Goal: Task Accomplishment & Management: Manage account settings

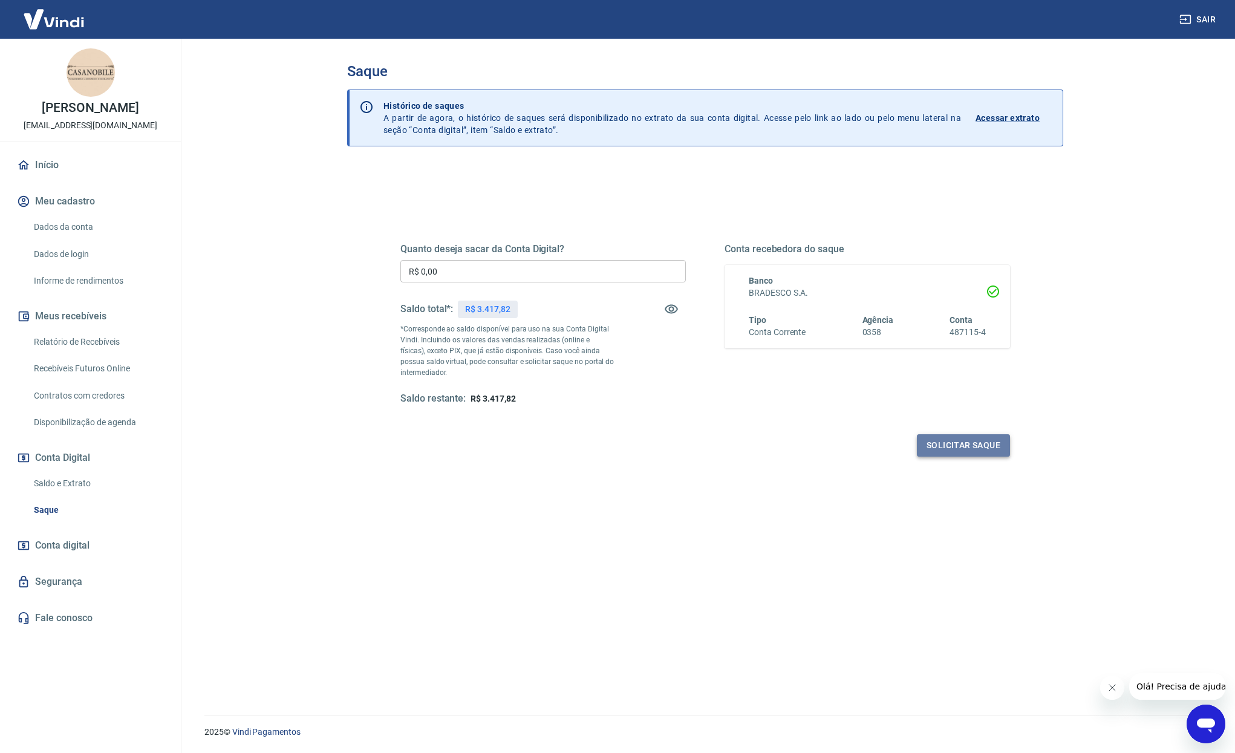
click at [963, 441] on button "Solicitar saque" at bounding box center [963, 445] width 93 height 22
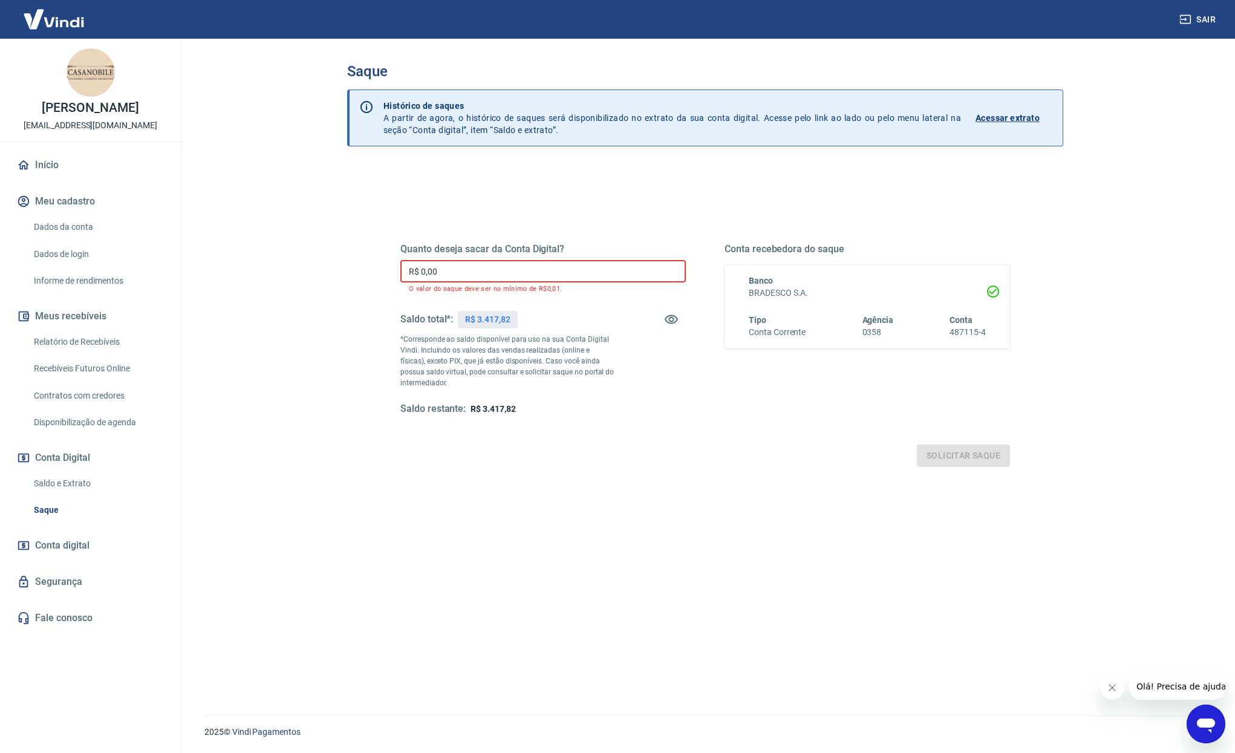
drag, startPoint x: 455, startPoint y: 272, endPoint x: 343, endPoint y: 275, distance: 111.9
click at [344, 275] on div "Saque Histórico de saques A partir de agora, o histórico de saques será disponi…" at bounding box center [705, 370] width 745 height 662
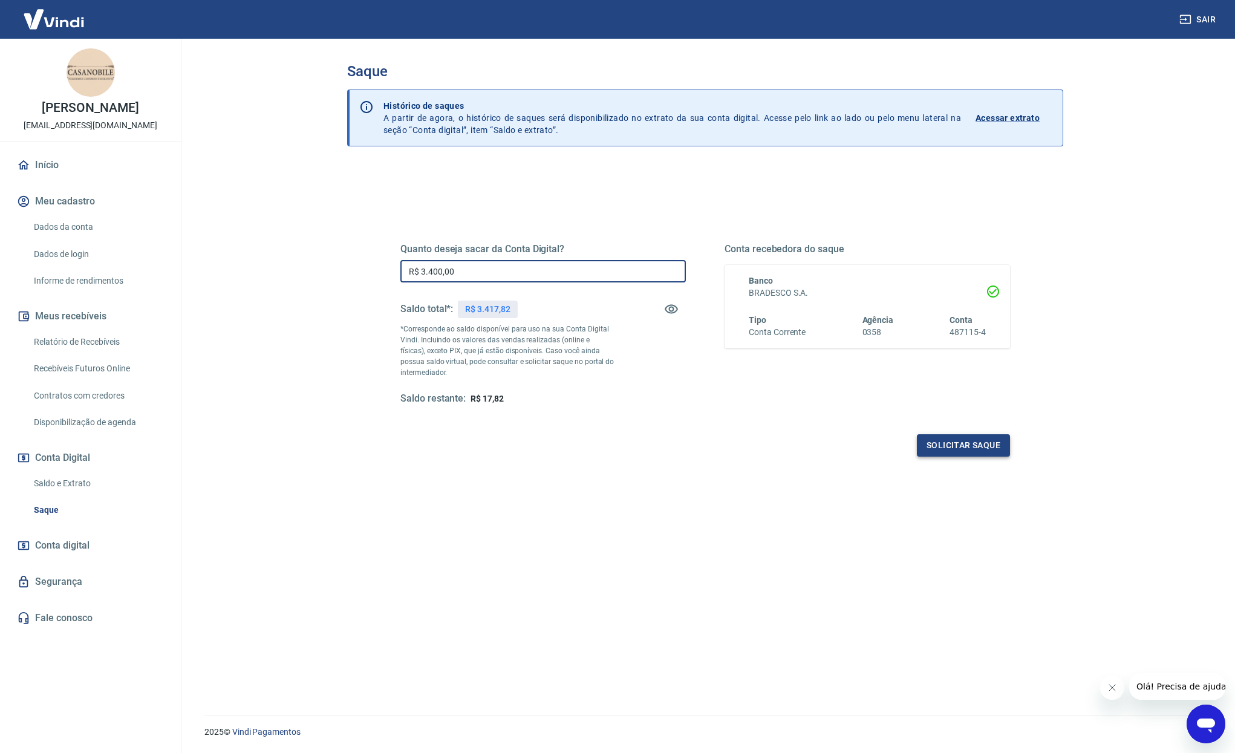
type input "R$ 3.400,00"
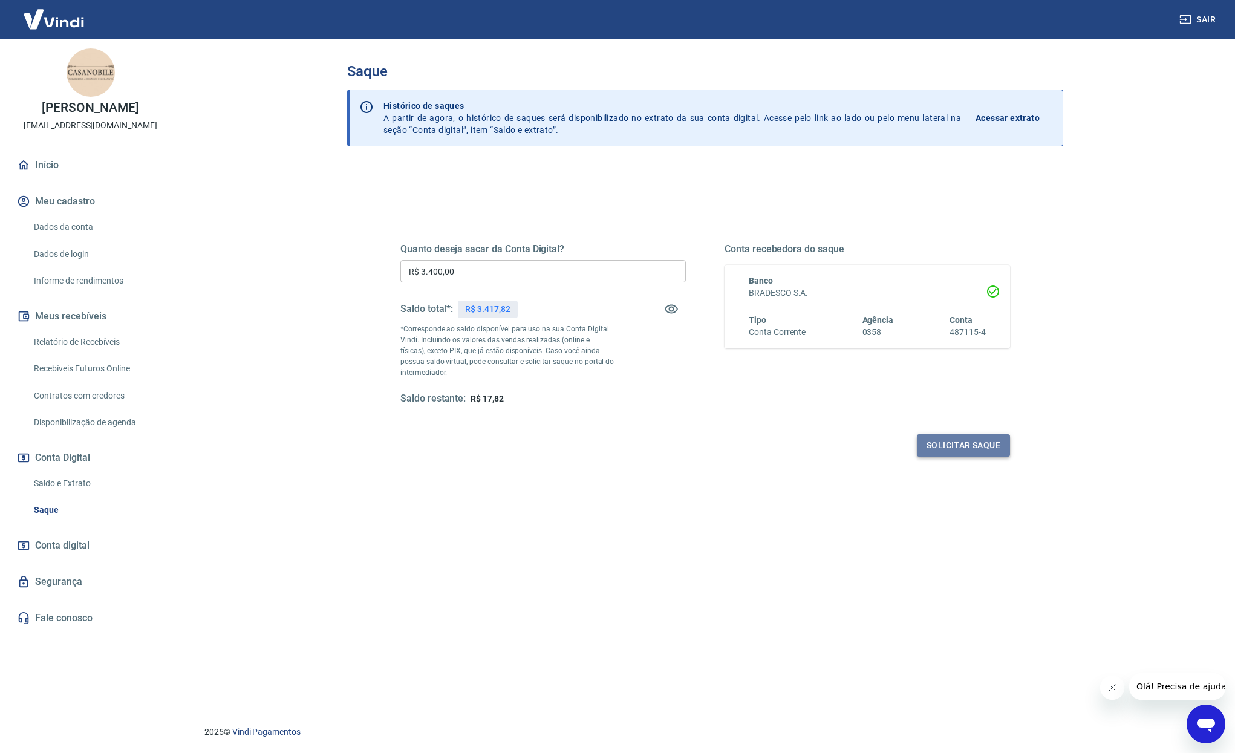
click at [950, 446] on button "Solicitar saque" at bounding box center [963, 445] width 93 height 22
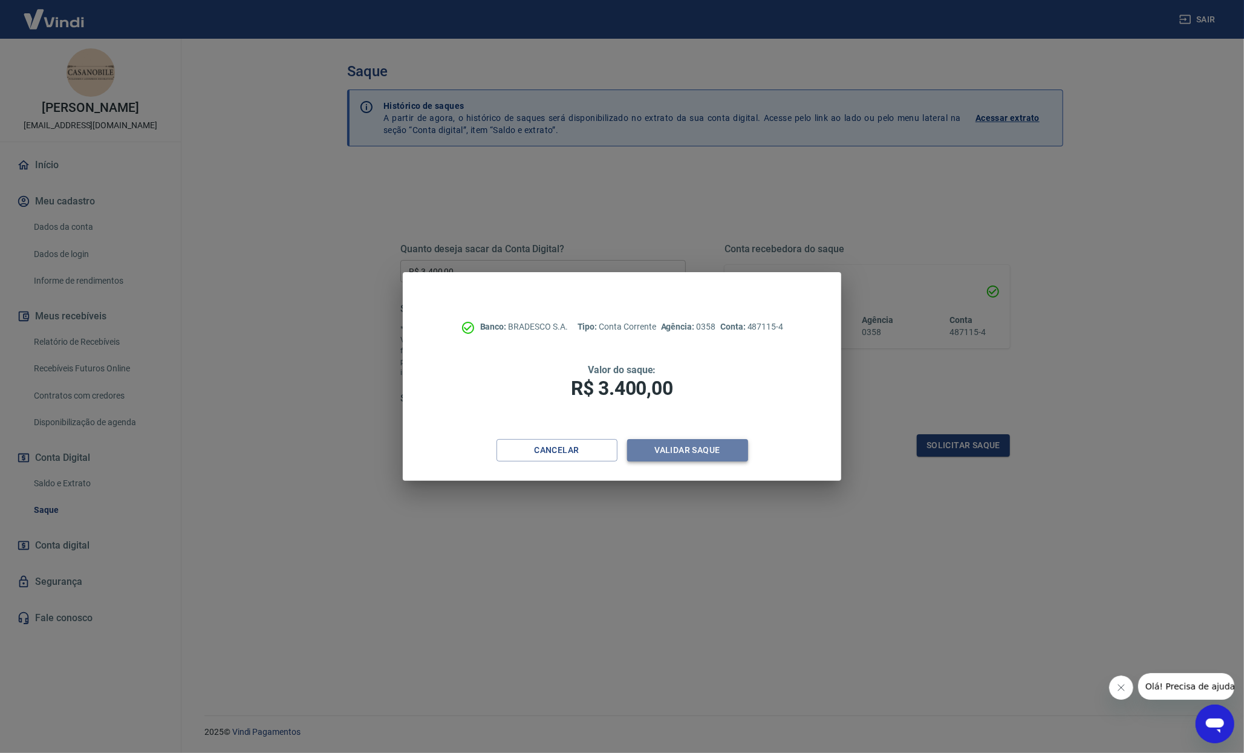
click at [702, 448] on button "Validar saque" at bounding box center [687, 450] width 121 height 22
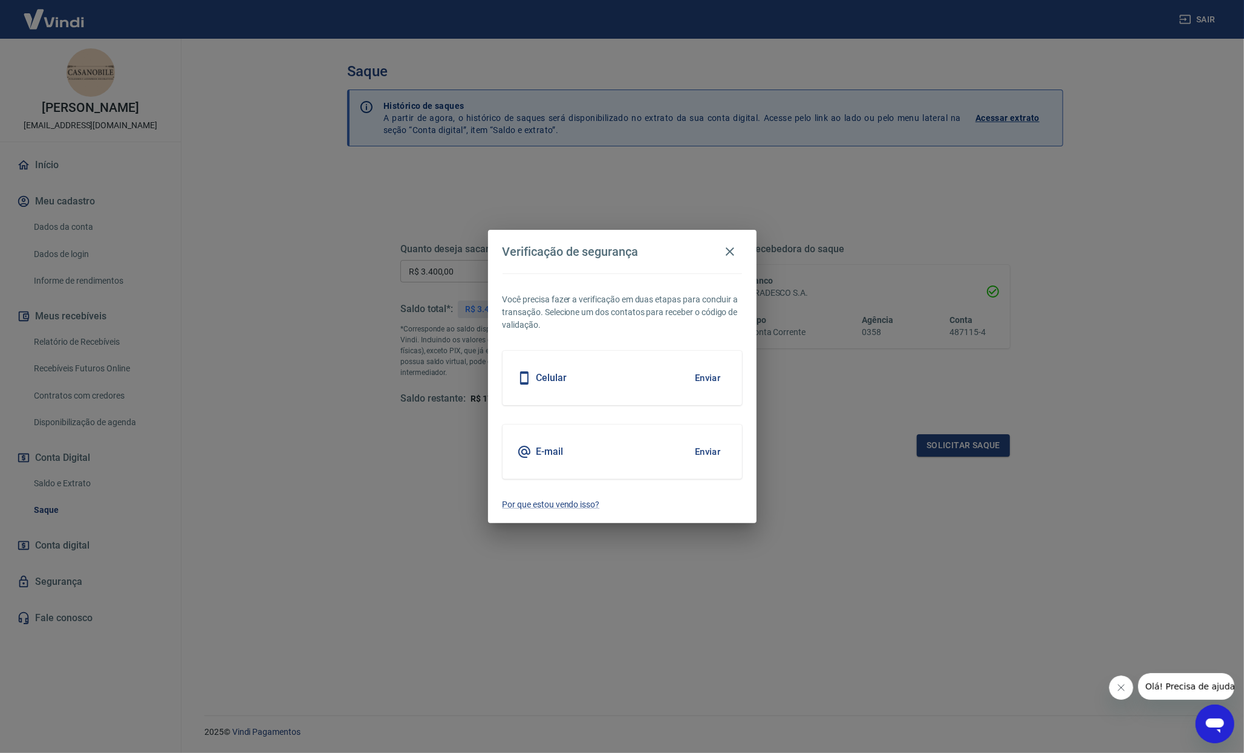
click at [618, 457] on div "E-mail Enviar" at bounding box center [622, 452] width 239 height 54
click at [713, 452] on button "Enviar" at bounding box center [707, 451] width 39 height 25
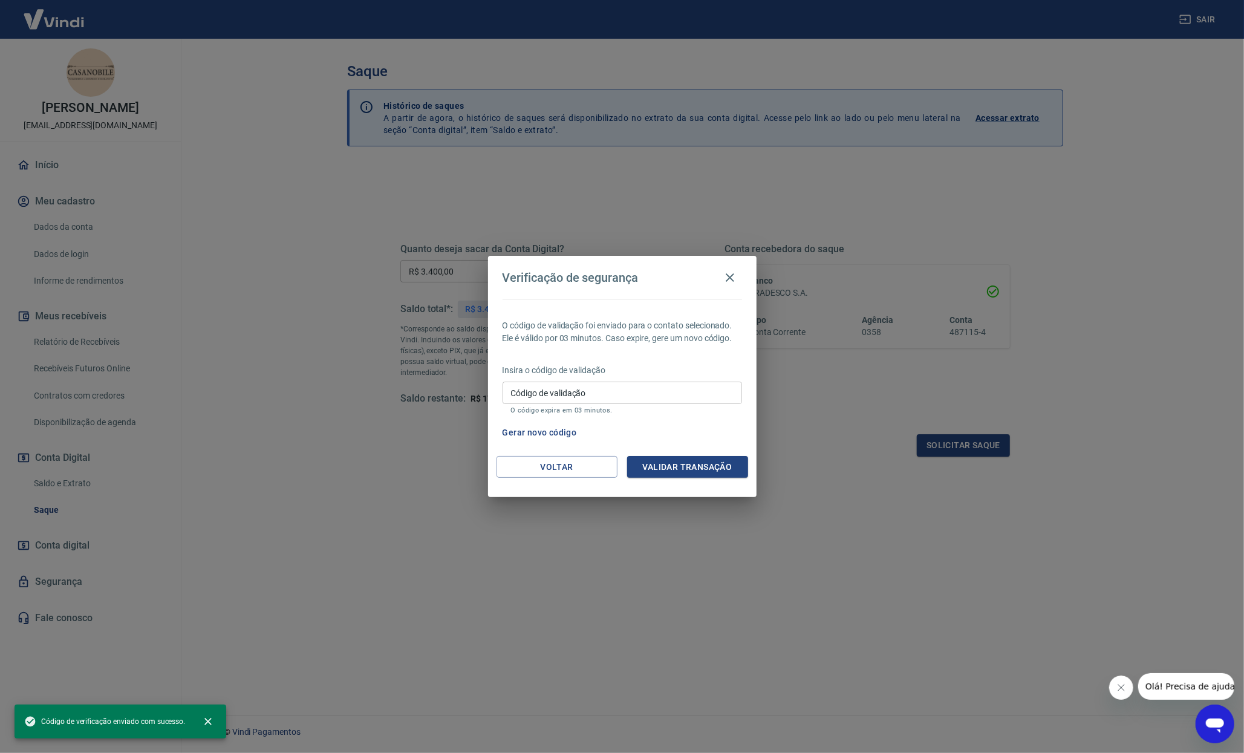
click at [548, 395] on input "Código de validação" at bounding box center [622, 393] width 239 height 22
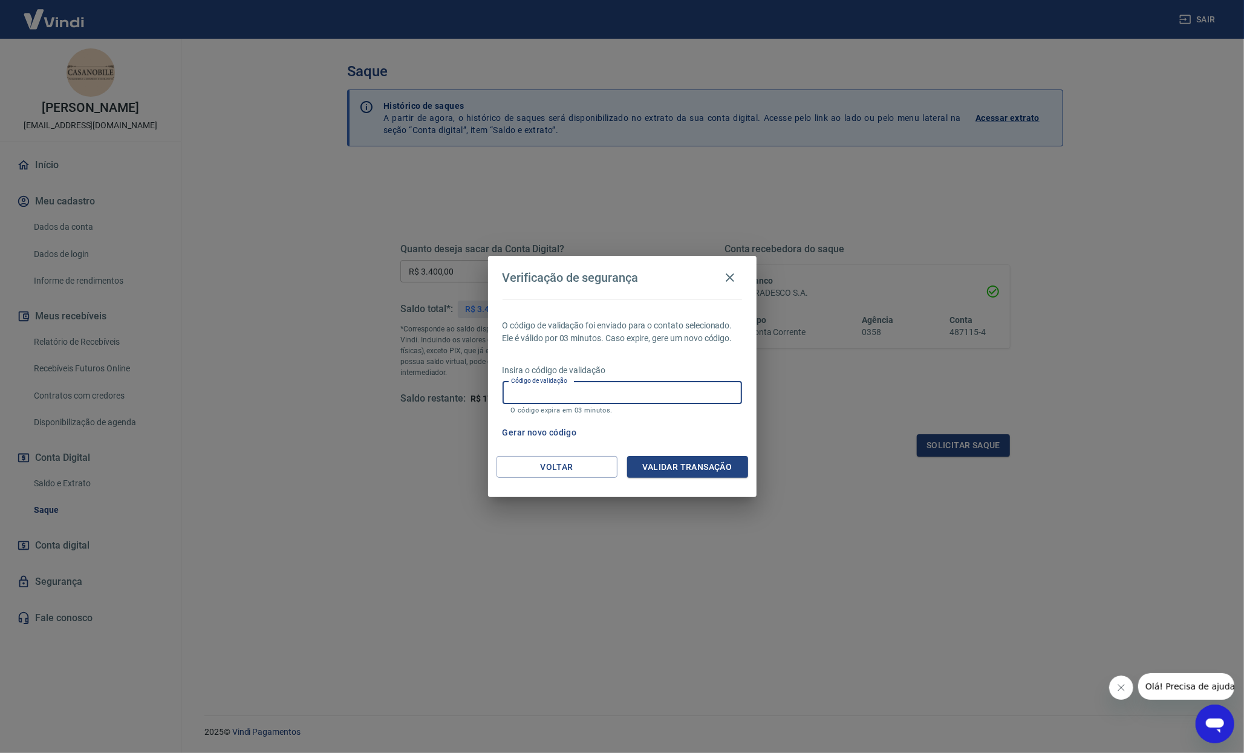
paste input "571558"
type input "571558"
click at [663, 460] on button "Validar transação" at bounding box center [687, 467] width 121 height 22
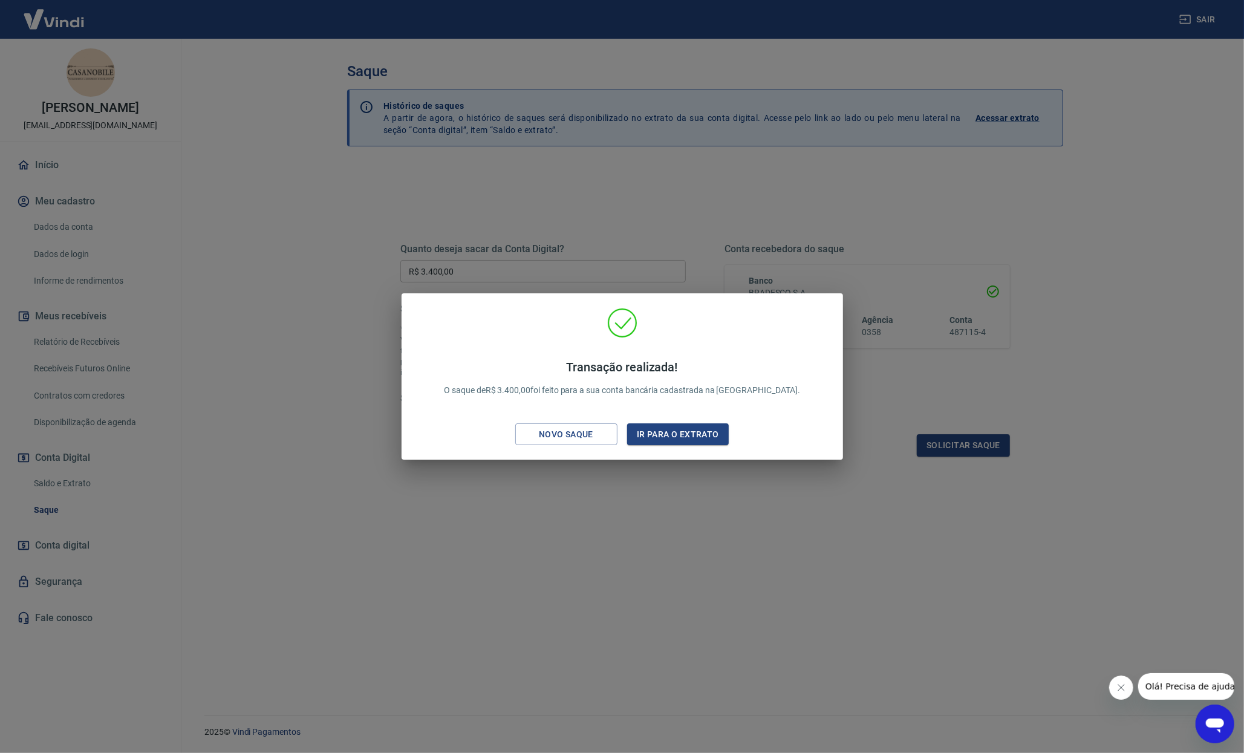
click at [989, 243] on div "Transação realizada! O saque de R$ 3.400,00 foi feito para a sua conta bancária…" at bounding box center [622, 376] width 1244 height 753
